Goal: Information Seeking & Learning: Learn about a topic

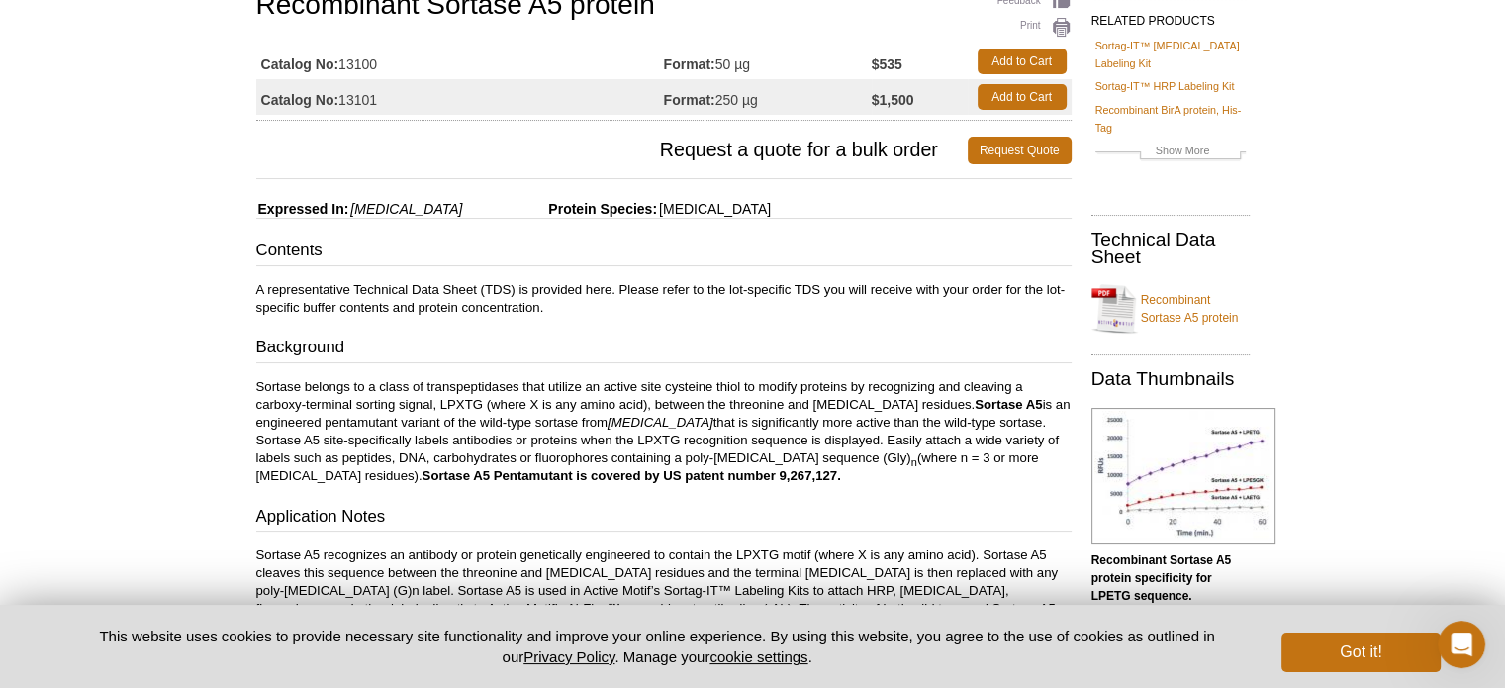
scroll to position [168, 0]
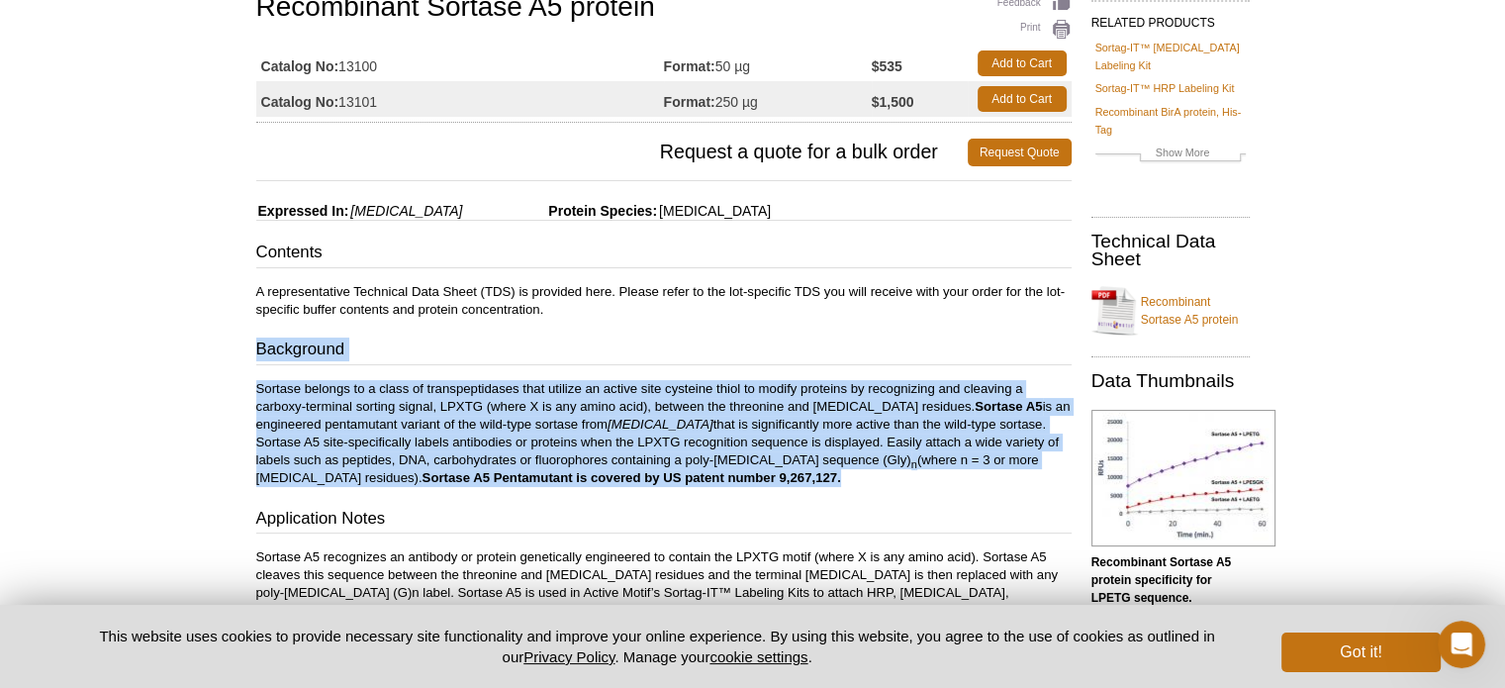
drag, startPoint x: 256, startPoint y: 343, endPoint x: 795, endPoint y: 481, distance: 556.4
click at [795, 481] on div "Contents A representative Technical Data Sheet (TDS) is provided here. Please r…" at bounding box center [663, 633] width 815 height 787
copy div "Background Sortase belongs to a class of transpeptidases that utilize an active…"
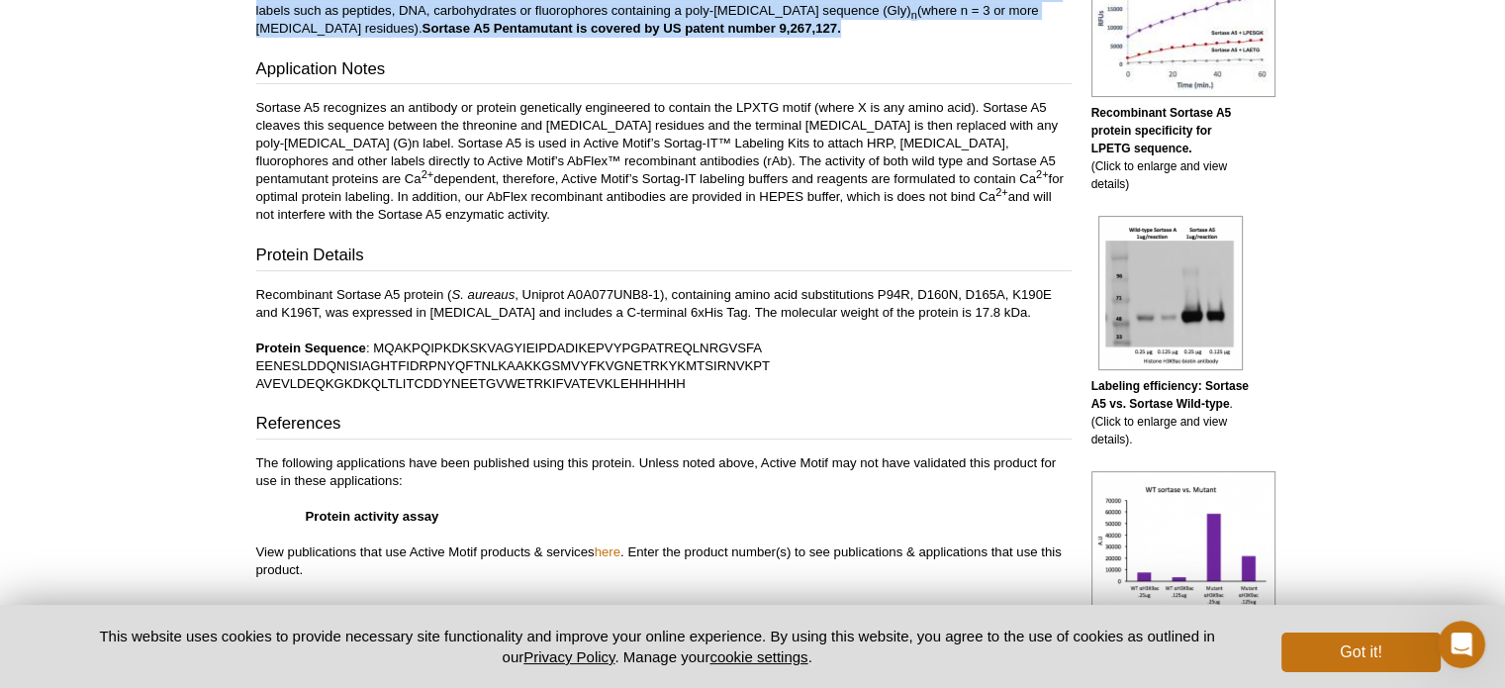
scroll to position [623, 0]
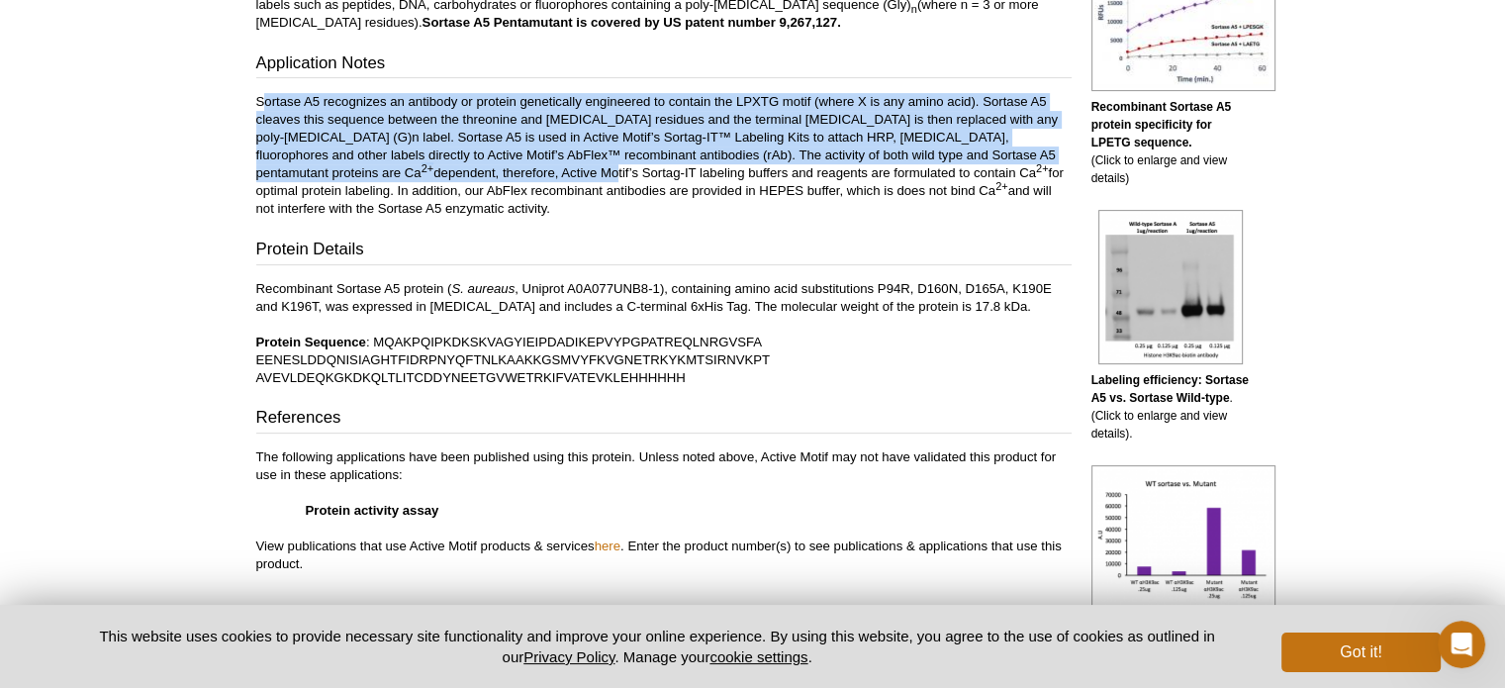
drag, startPoint x: 260, startPoint y: 94, endPoint x: 309, endPoint y: 173, distance: 92.8
click at [309, 173] on p "Sortase A5 recognizes an antibody or protein genetically engineered to contain …" at bounding box center [663, 155] width 815 height 125
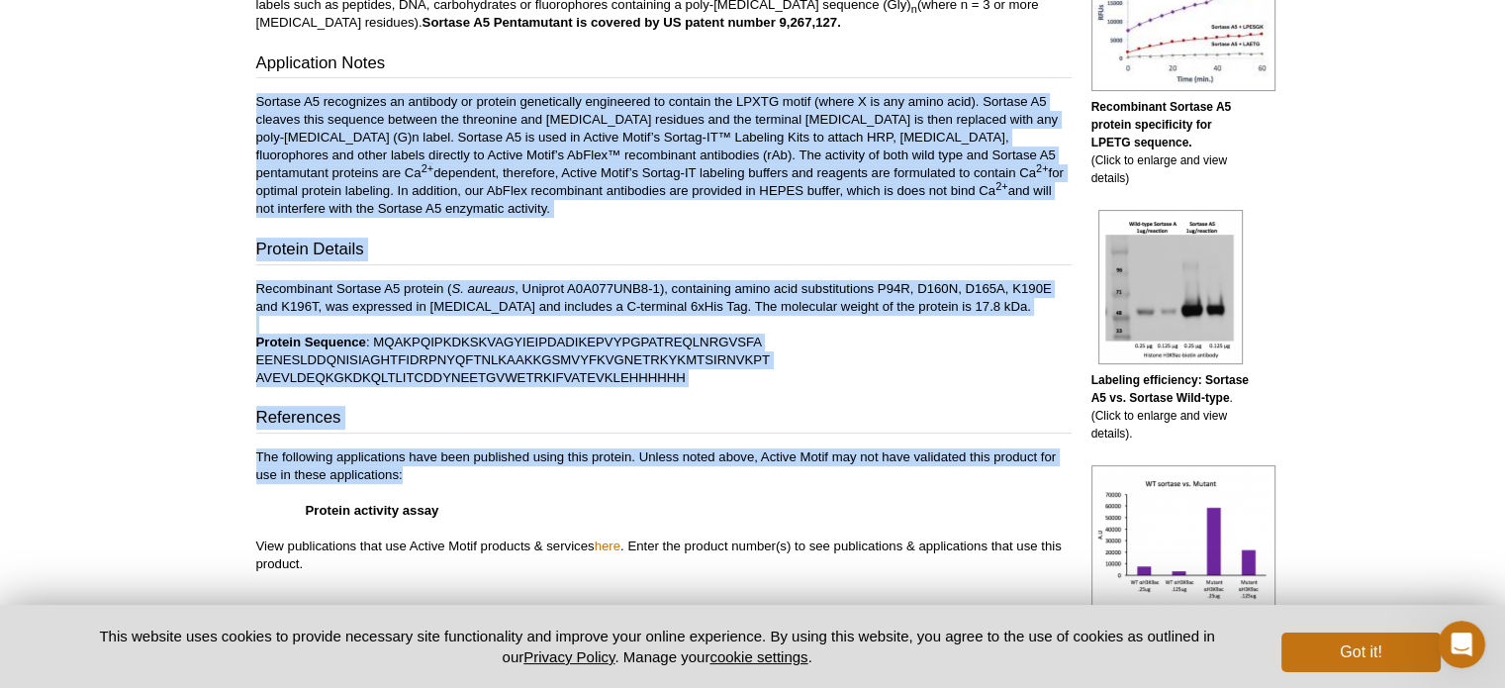
drag, startPoint x: 257, startPoint y: 96, endPoint x: 421, endPoint y: 482, distance: 419.3
click at [421, 482] on div "Contents A representative Technical Data Sheet (TDS) is provided here. Please r…" at bounding box center [663, 178] width 815 height 787
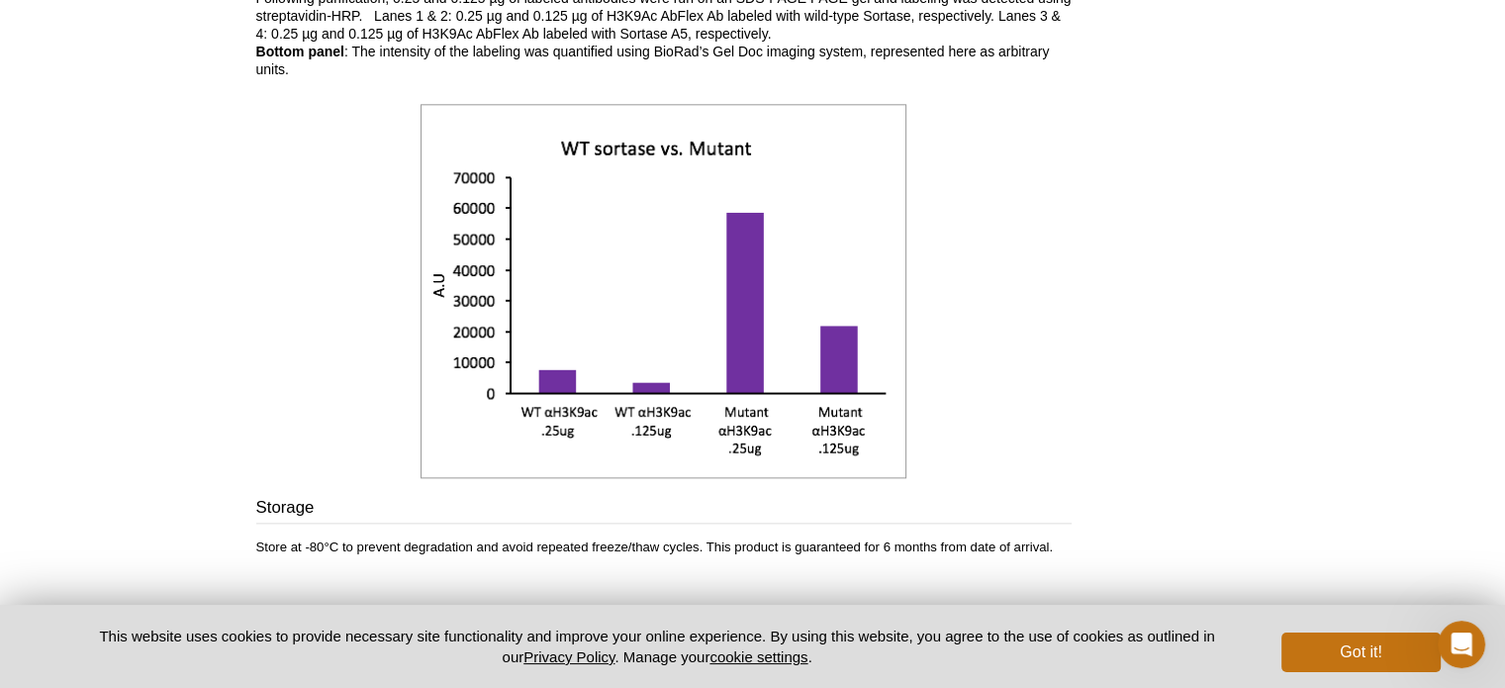
scroll to position [2518, 0]
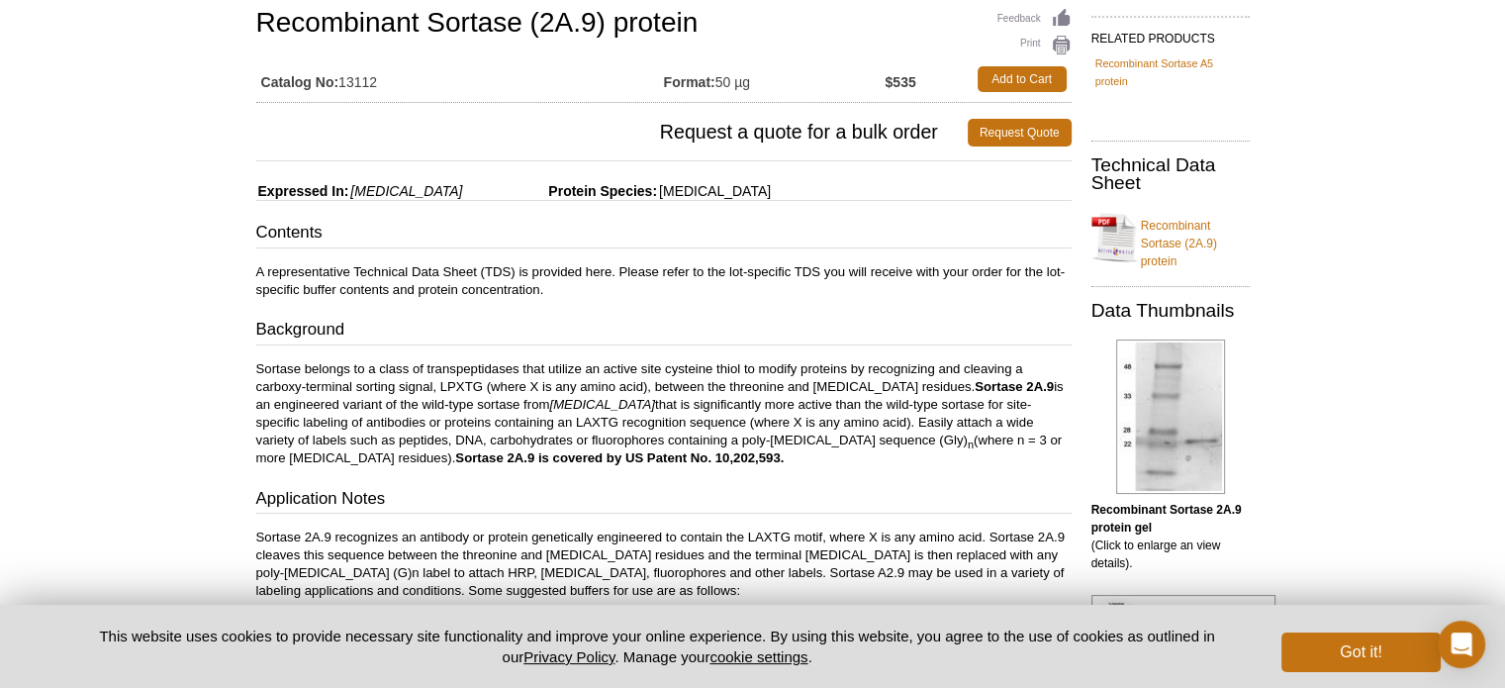
scroll to position [150, 0]
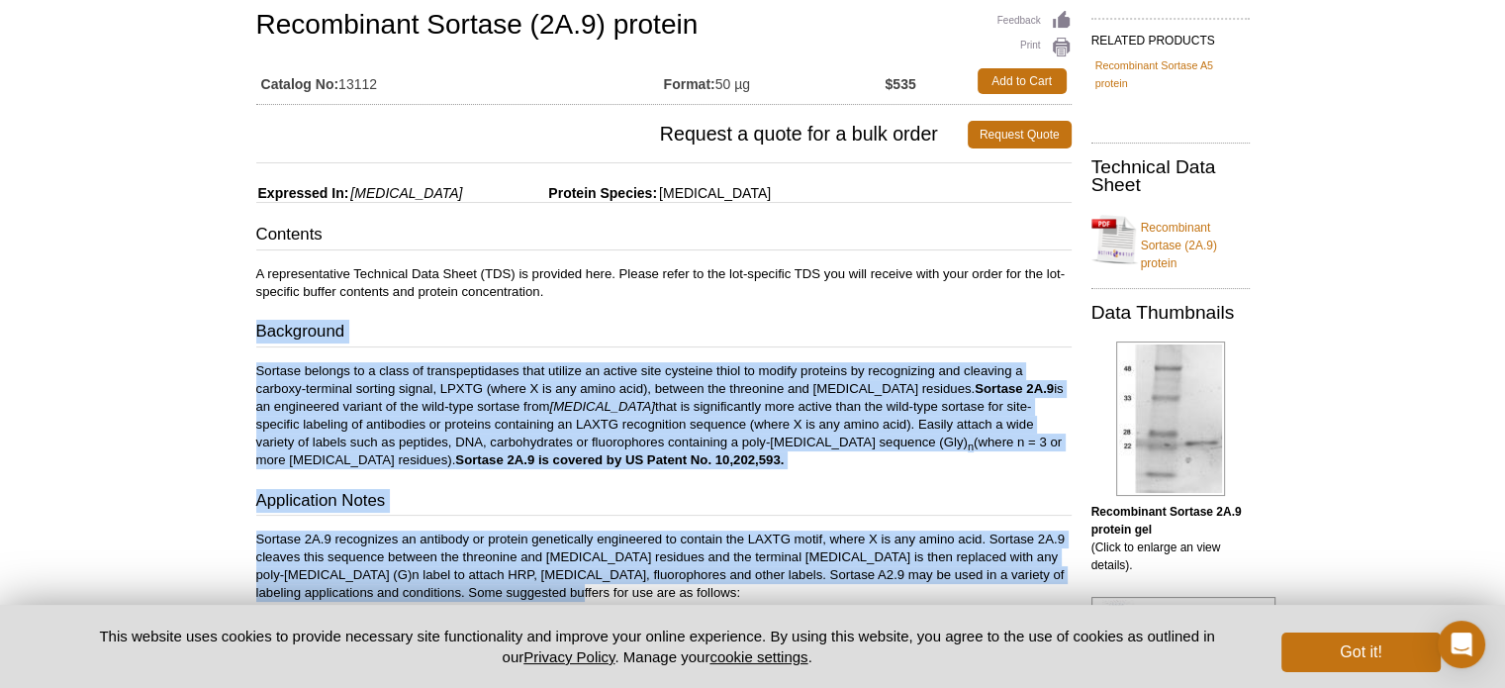
drag, startPoint x: 255, startPoint y: 323, endPoint x: 514, endPoint y: 588, distance: 370.1
click at [514, 588] on div "Contents A representative Technical Data Sheet (TDS) is provided here. Please r…" at bounding box center [663, 559] width 815 height 672
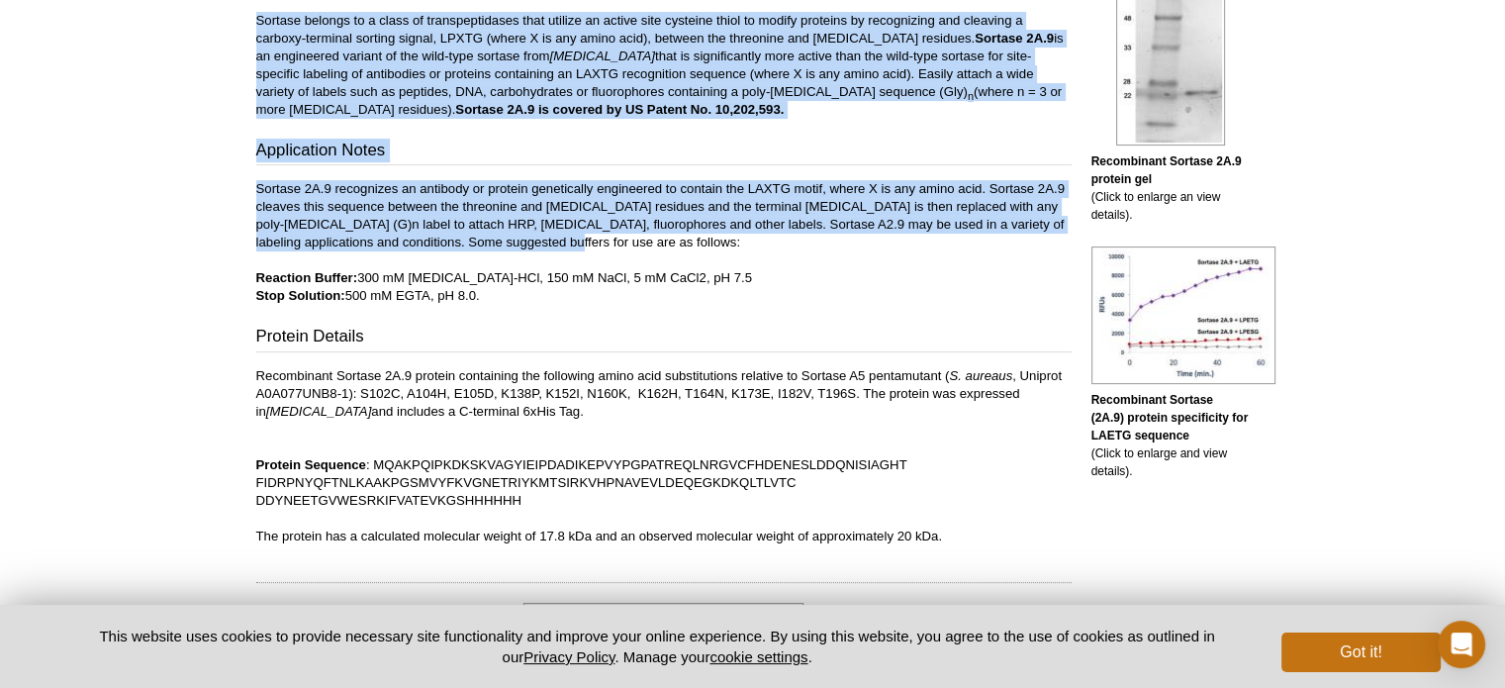
scroll to position [499, 0]
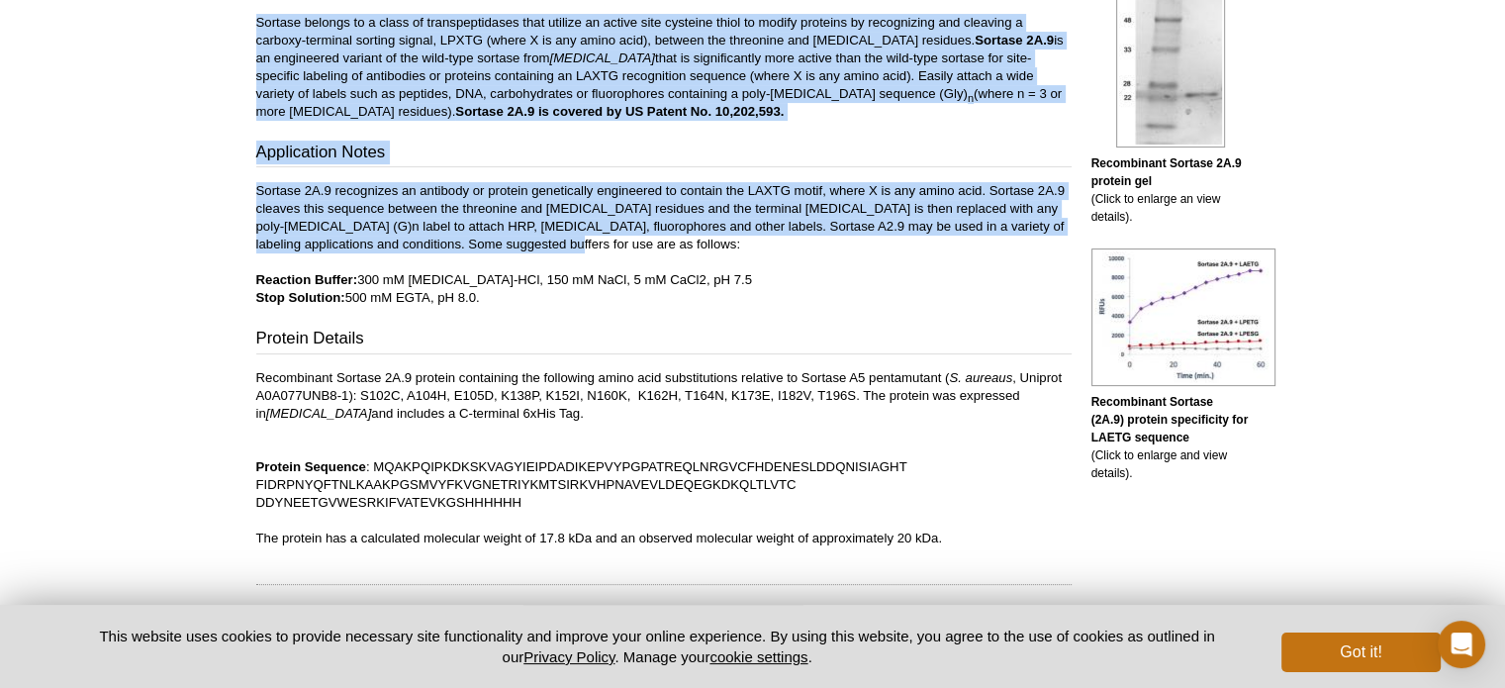
copy div "Background Sortase belongs to a class of transpeptidases that utilize an active…"
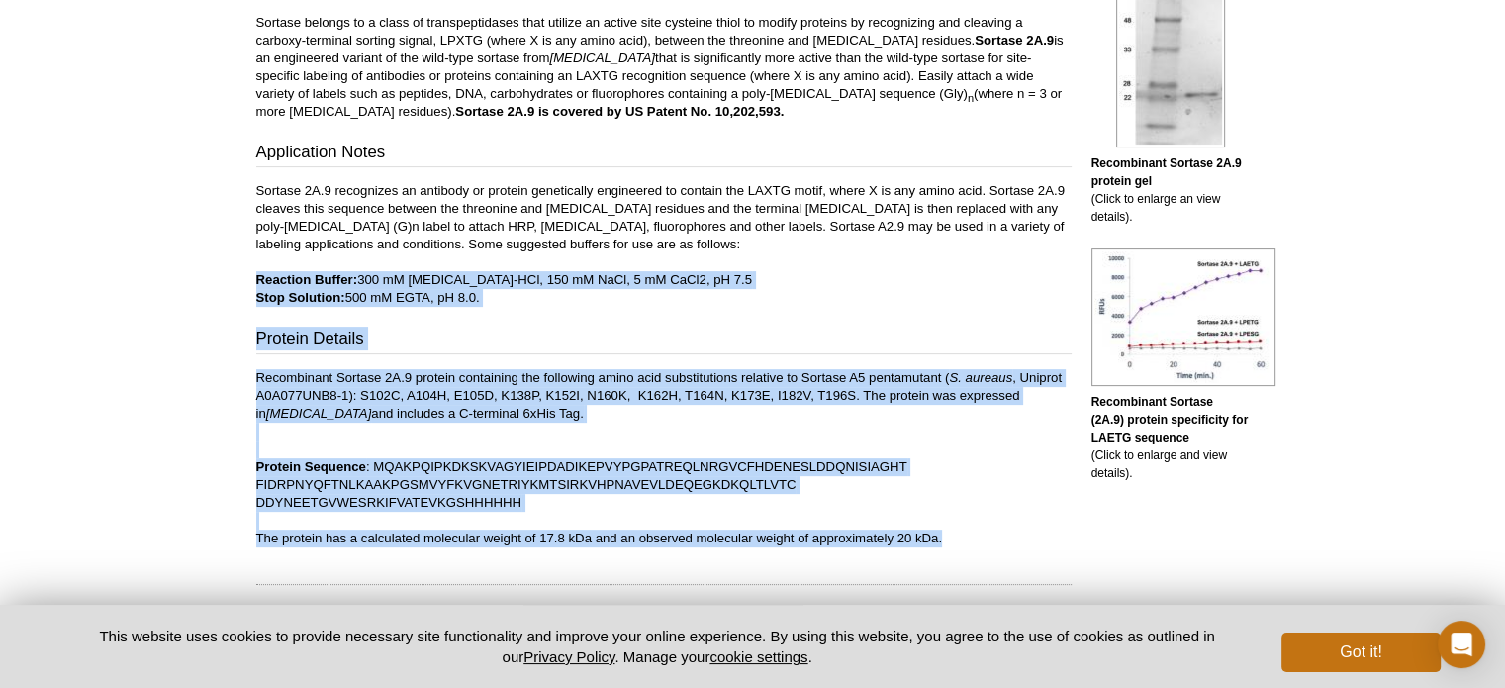
drag, startPoint x: 255, startPoint y: 276, endPoint x: 957, endPoint y: 537, distance: 748.4
click at [957, 537] on div "Contents A representative Technical Data Sheet (TDS) is provided here. Please r…" at bounding box center [663, 210] width 815 height 672
copy div "Reaction Buffer: 300 mM [MEDICAL_DATA]-HCl, 150 mM NaCl, 5 mM CaCl2, pH 7.5 Sto…"
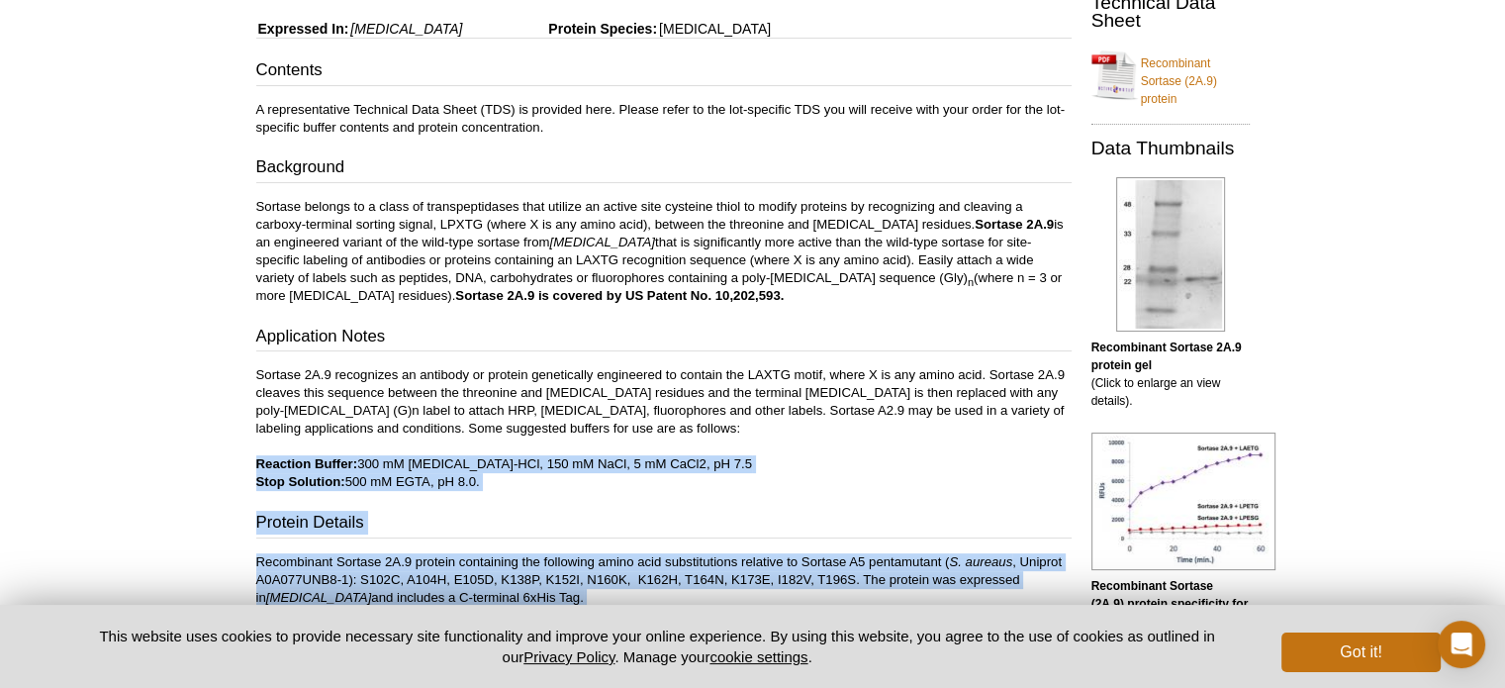
scroll to position [314, 0]
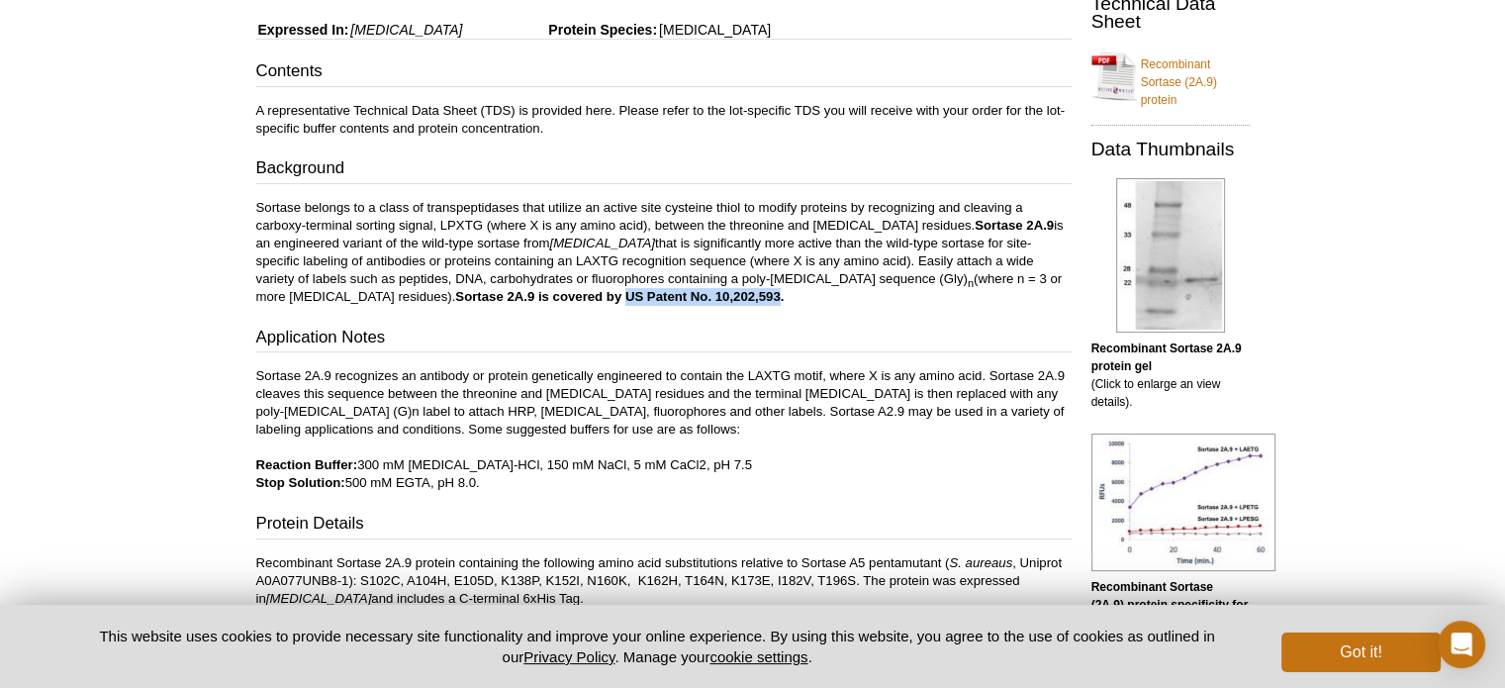
drag, startPoint x: 686, startPoint y: 294, endPoint x: 531, endPoint y: 295, distance: 154.3
click at [531, 295] on strong "Sortase 2A.9 is covered by US Patent No. 10,202,593." at bounding box center [619, 296] width 328 height 15
copy strong "US Patent No. 10,202,593"
